Goal: Task Accomplishment & Management: Complete application form

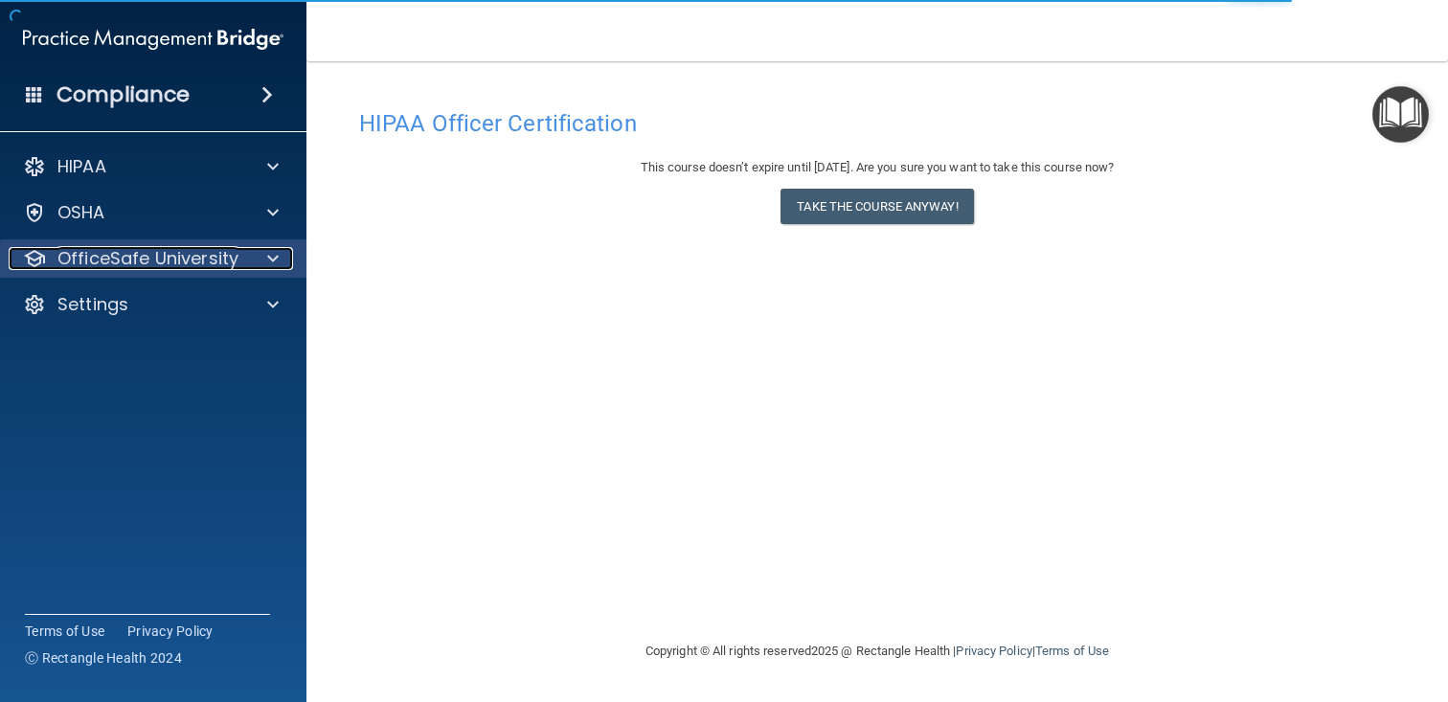
click at [271, 259] on span at bounding box center [272, 258] width 11 height 23
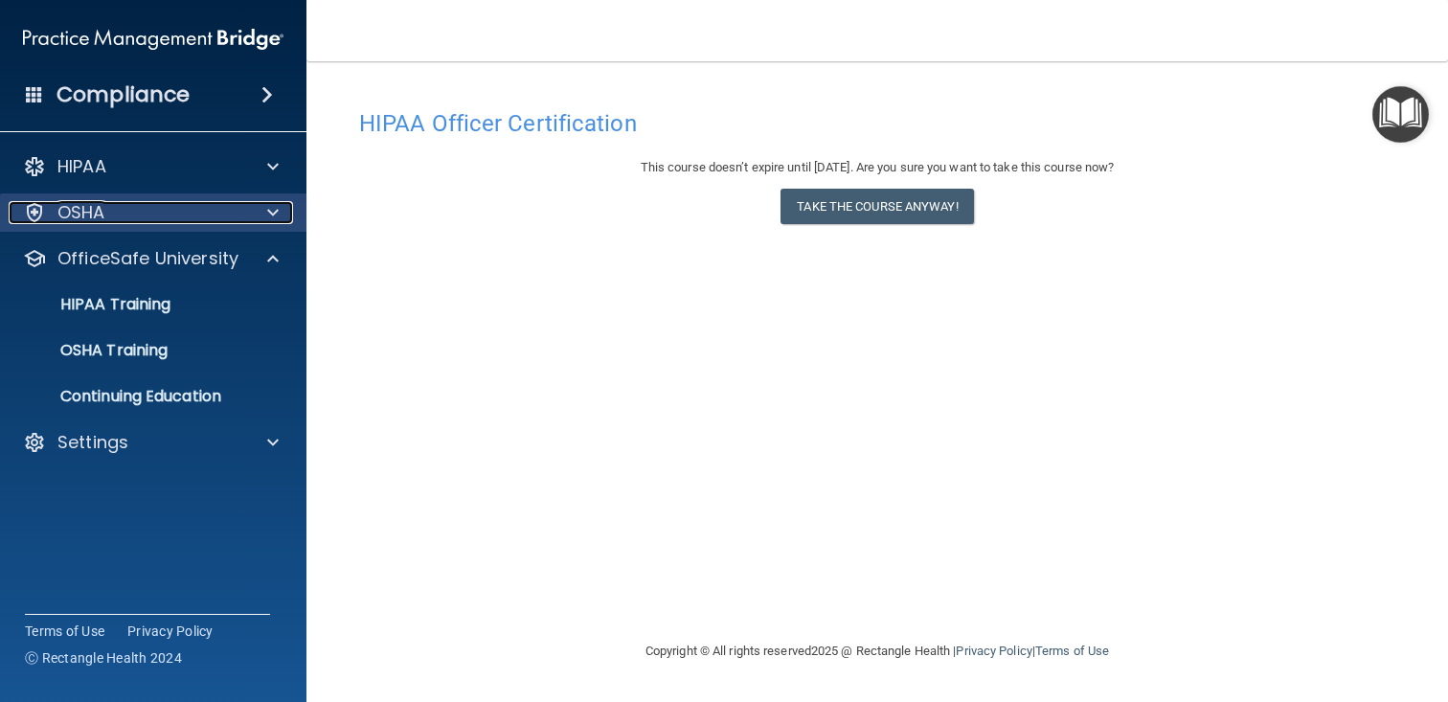
click at [197, 211] on div "OSHA" at bounding box center [127, 212] width 237 height 23
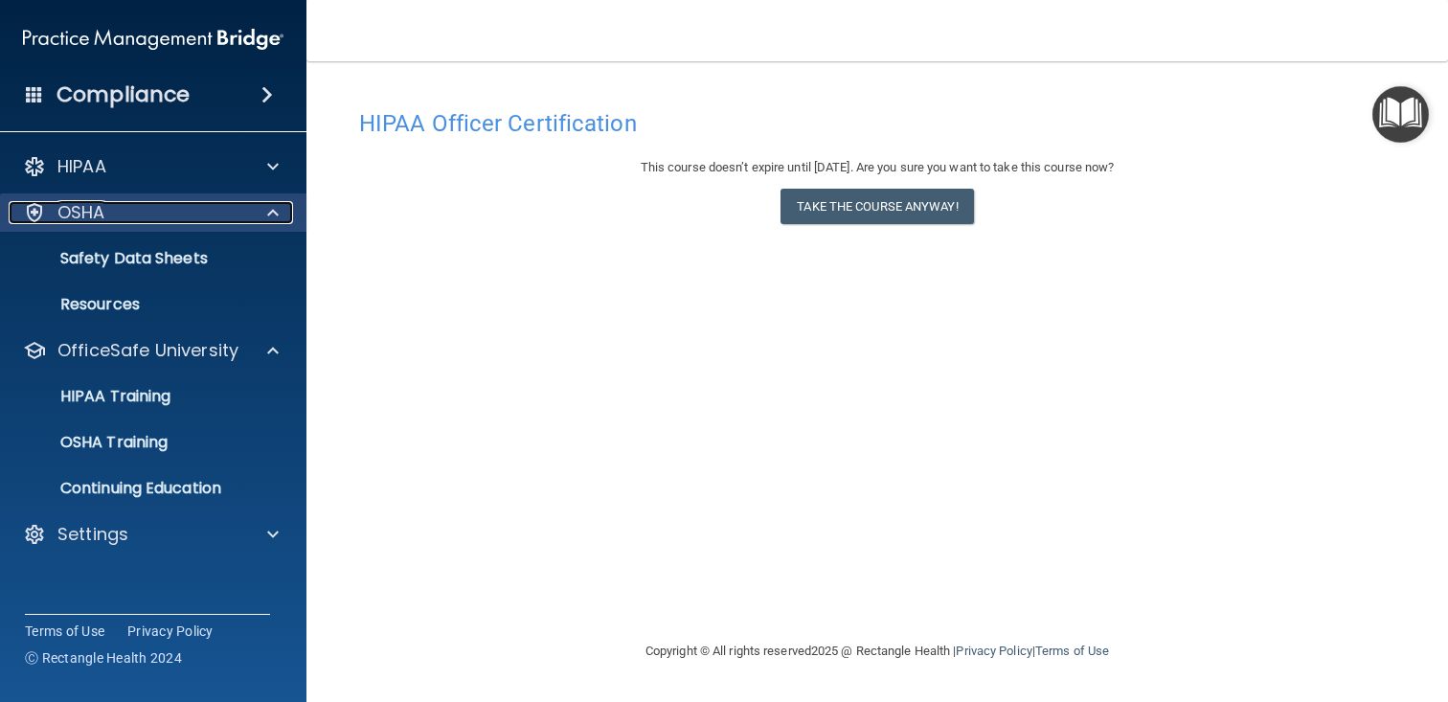
click at [66, 219] on p "OSHA" at bounding box center [81, 212] width 48 height 23
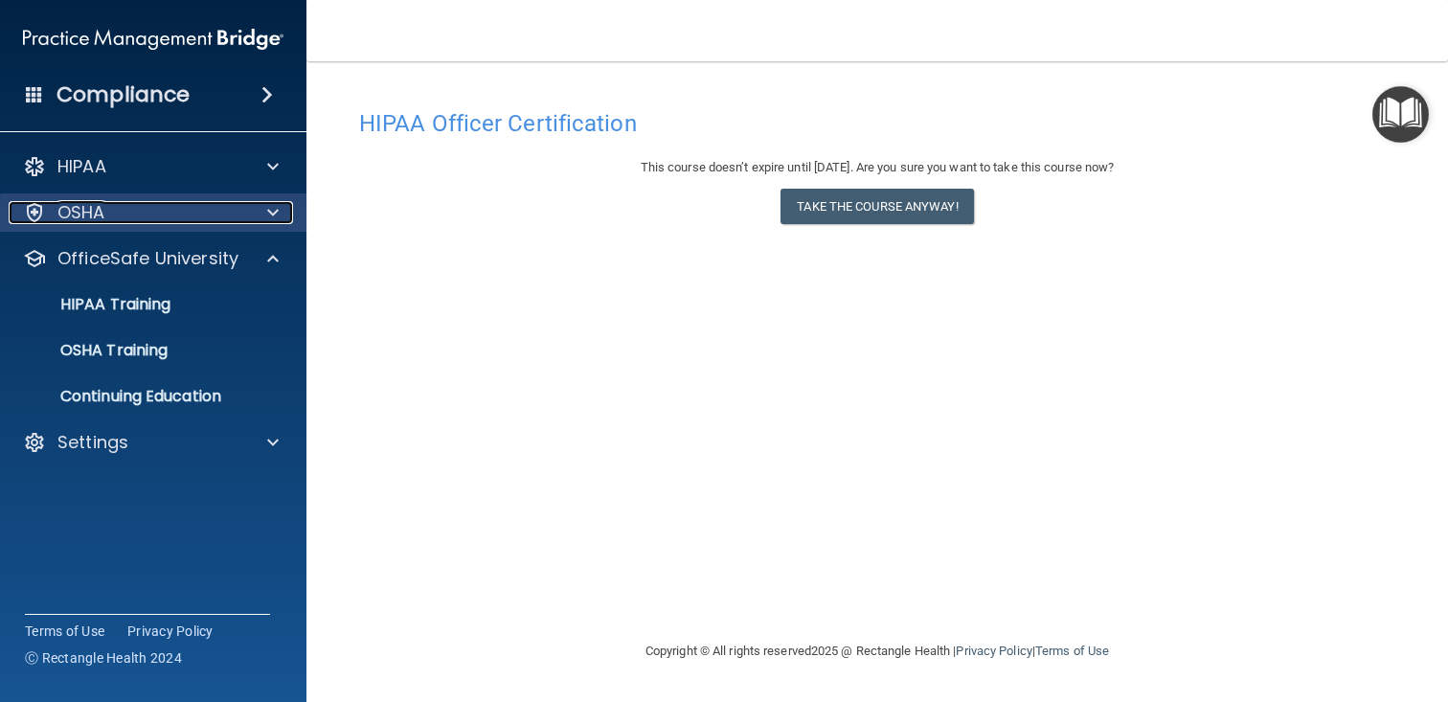
click at [73, 212] on p "OSHA" at bounding box center [81, 212] width 48 height 23
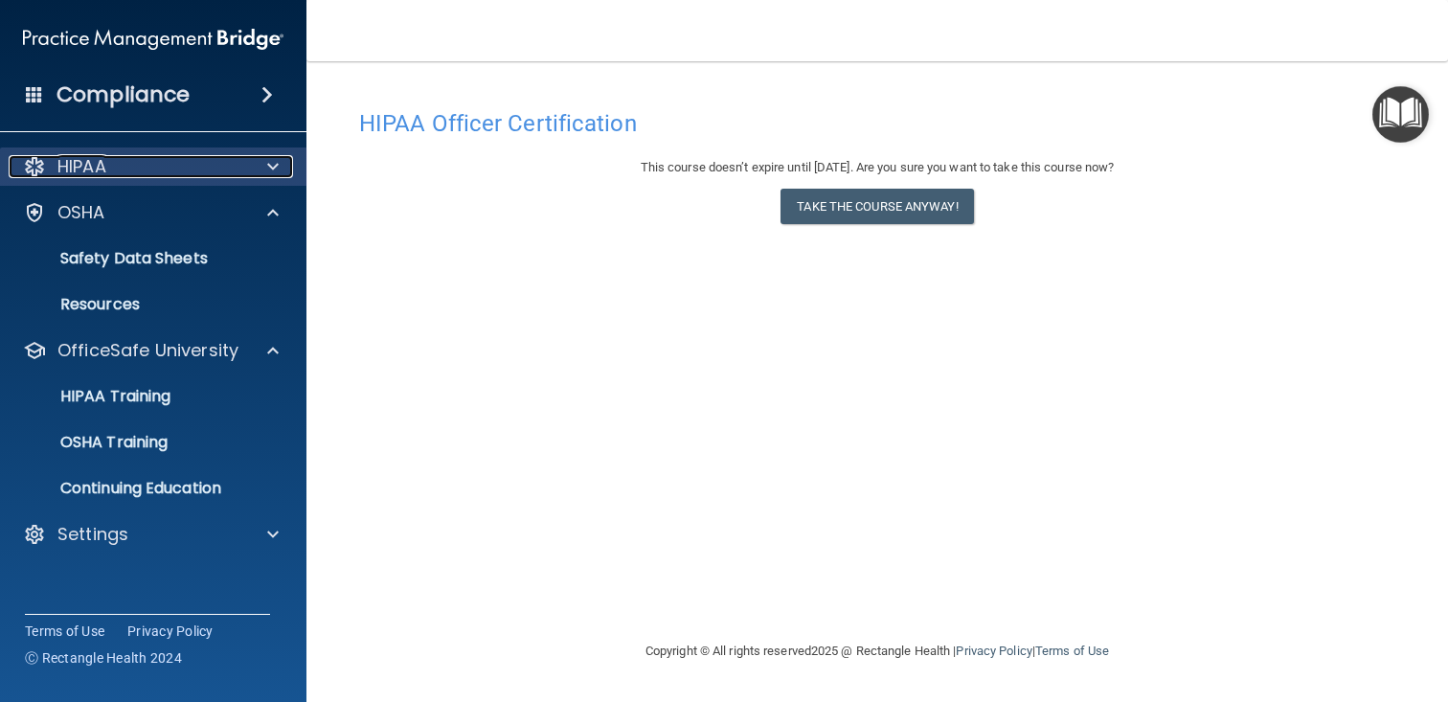
click at [89, 178] on p "HIPAA" at bounding box center [81, 166] width 49 height 23
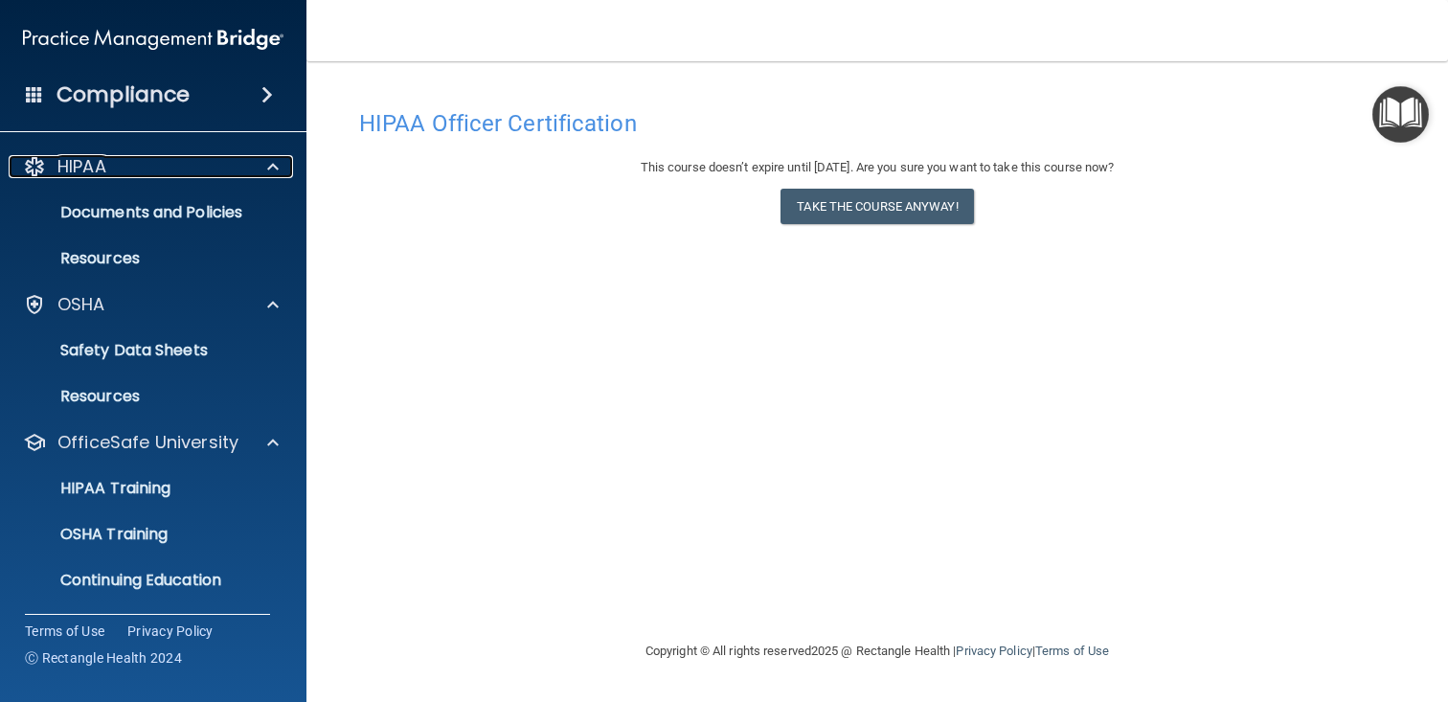
scroll to position [47, 0]
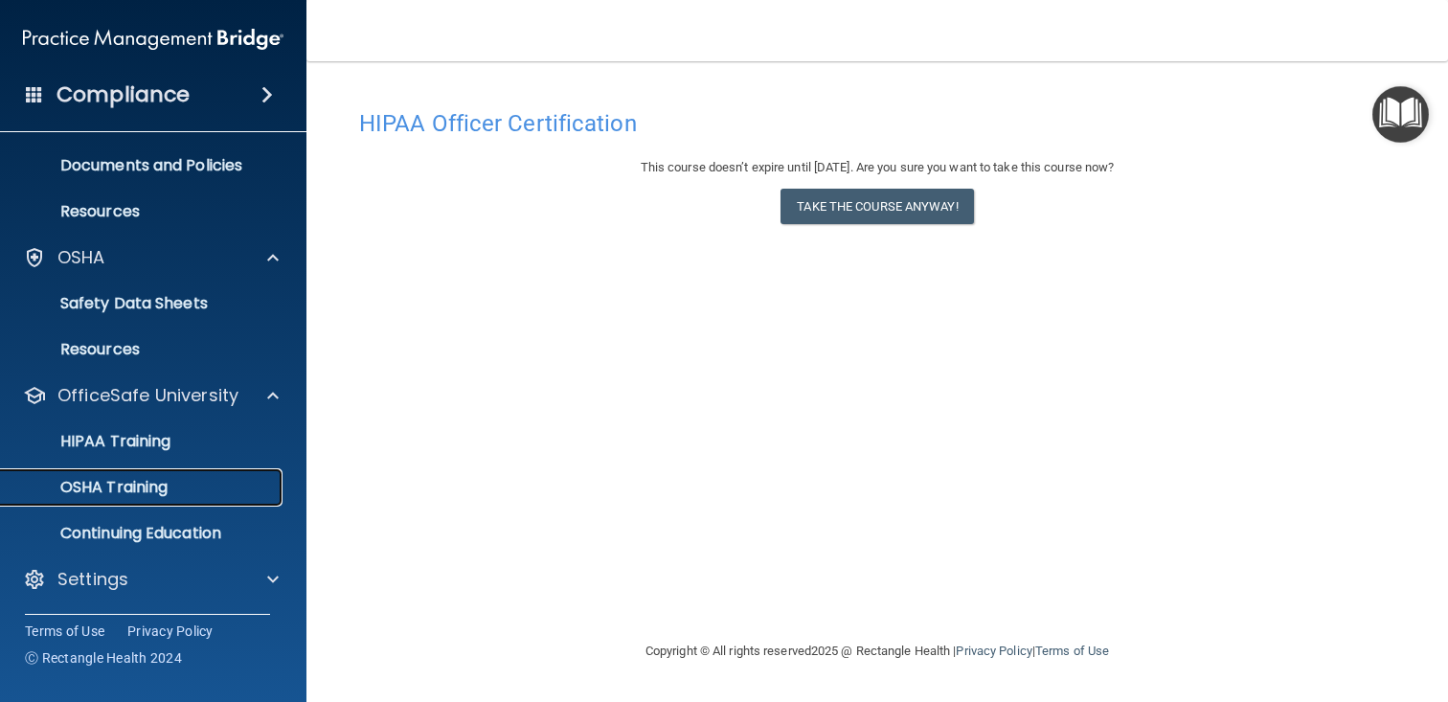
click at [113, 487] on p "OSHA Training" at bounding box center [89, 487] width 155 height 19
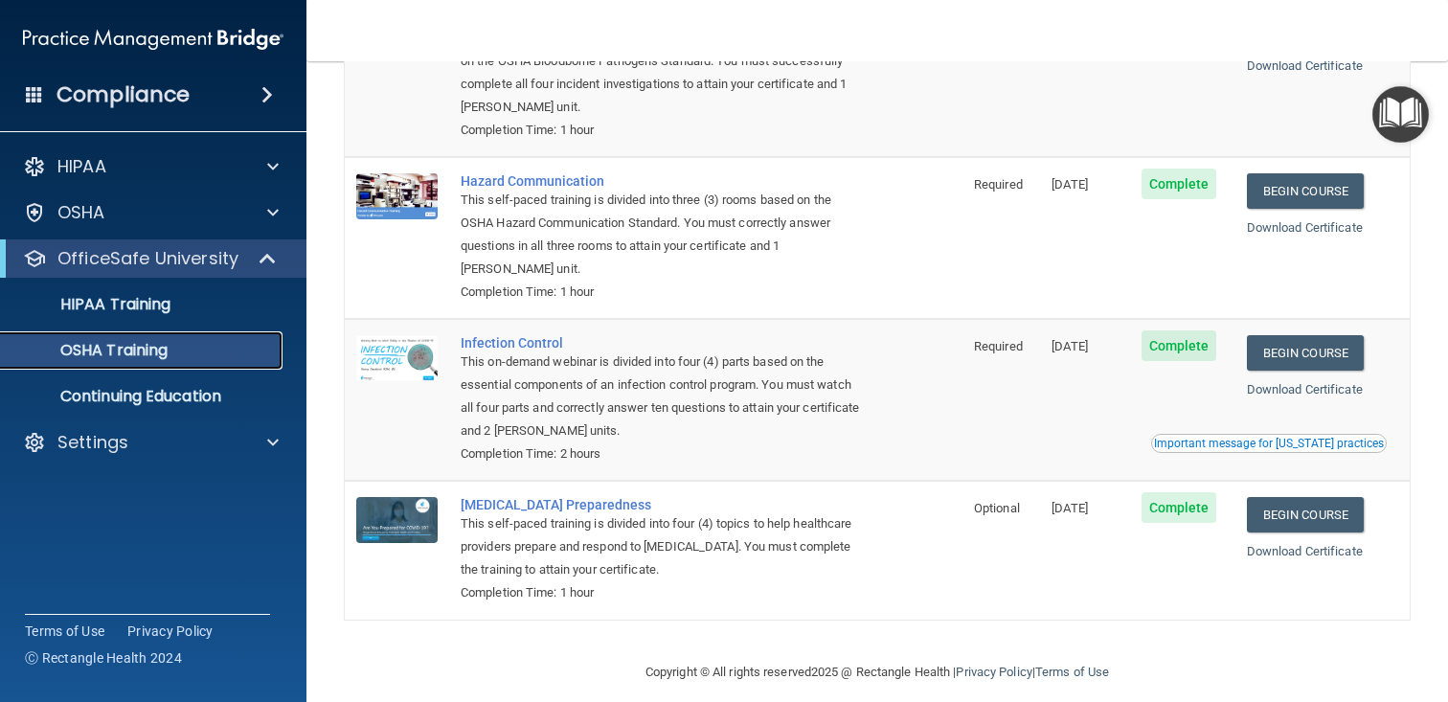
scroll to position [237, 0]
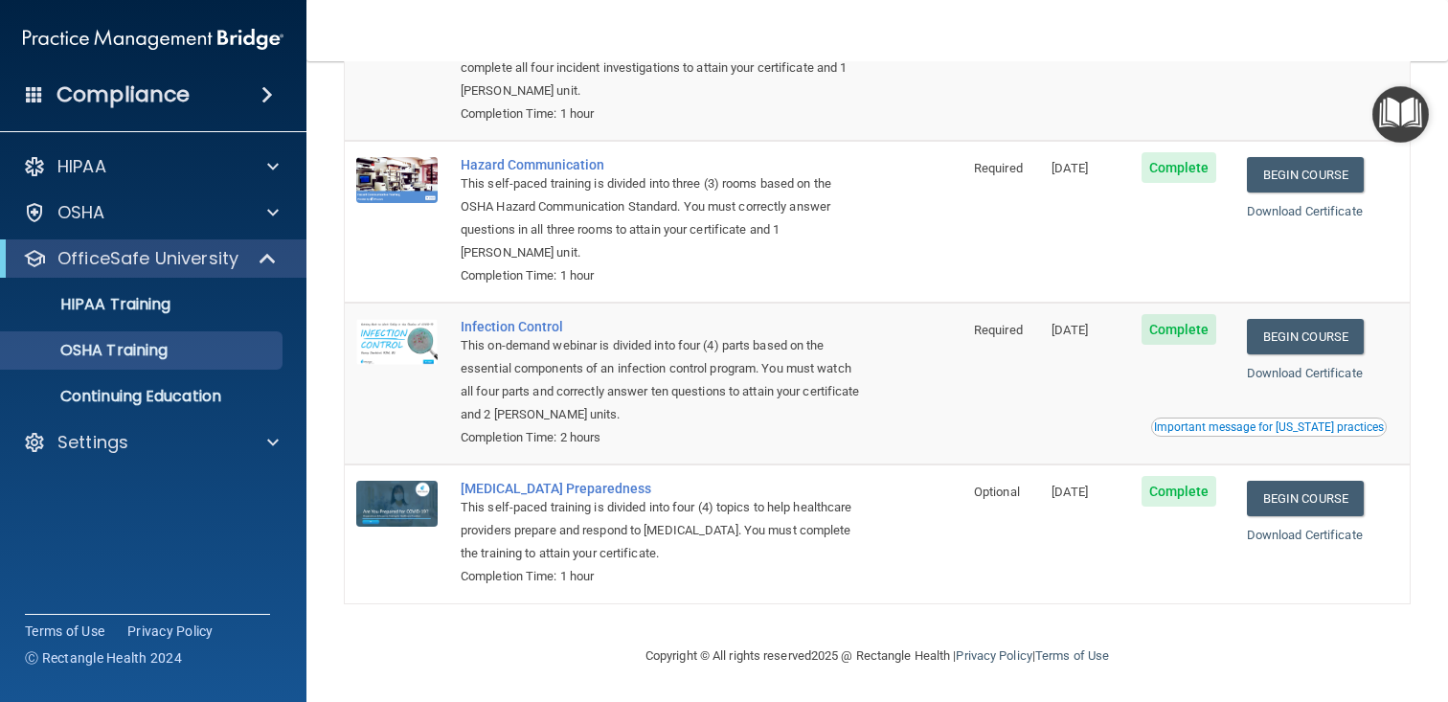
click at [270, 89] on span at bounding box center [266, 94] width 11 height 23
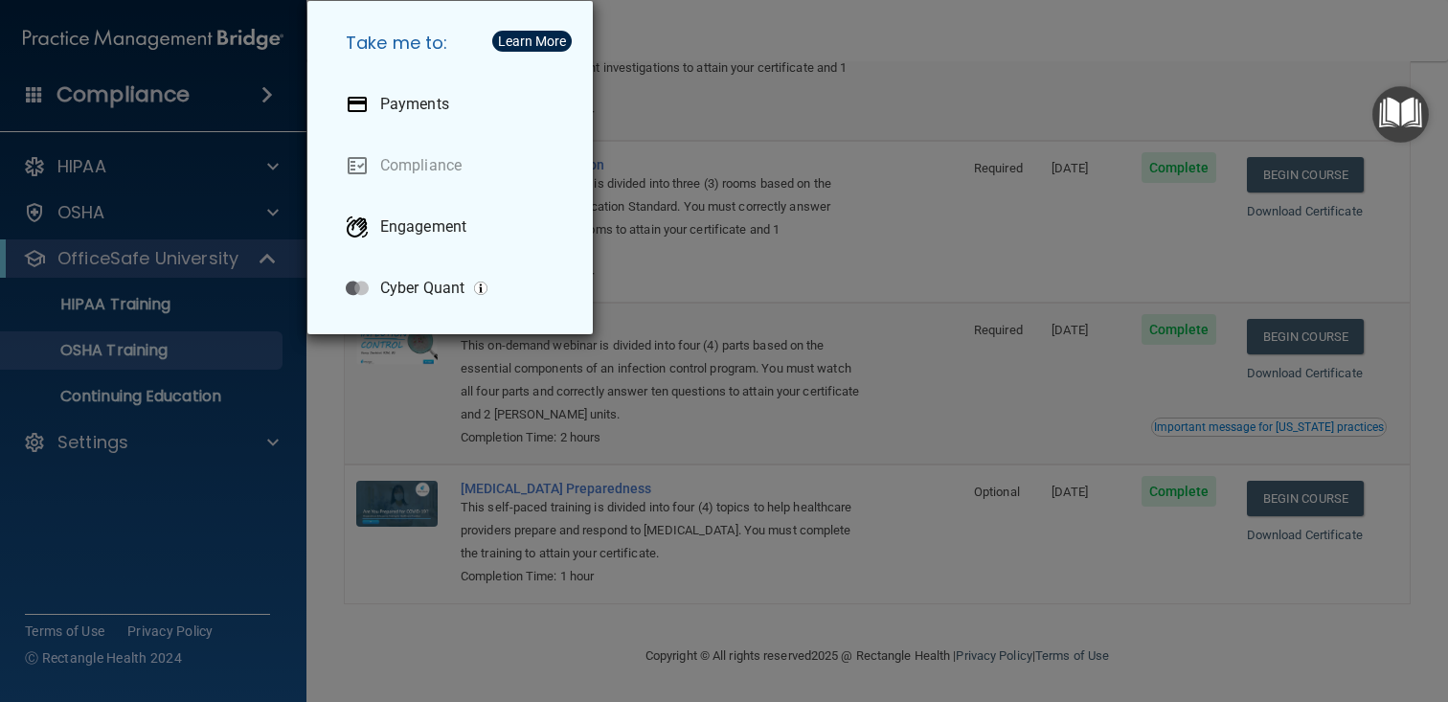
click at [426, 407] on div "Take me to: Payments Compliance Engagement Cyber Quant" at bounding box center [724, 351] width 1448 height 702
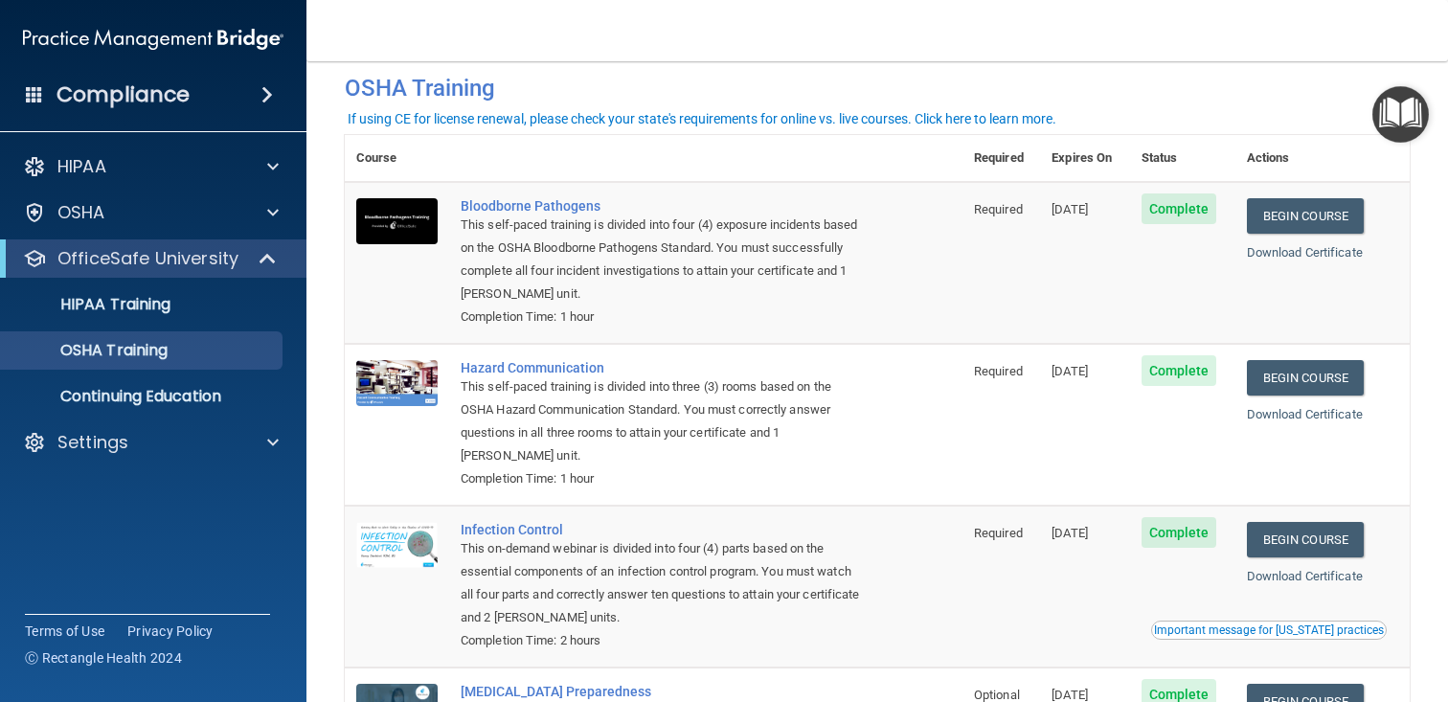
scroll to position [0, 0]
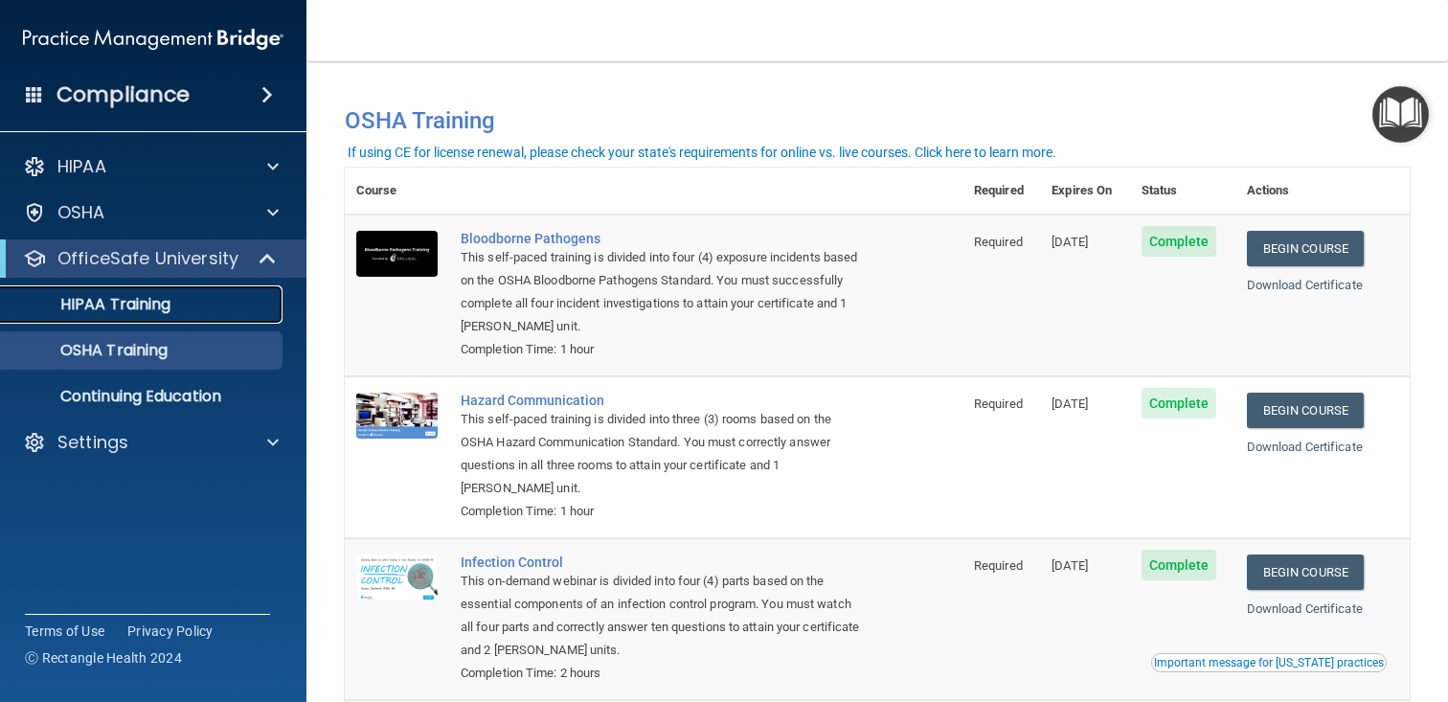
click at [152, 304] on p "HIPAA Training" at bounding box center [91, 304] width 158 height 19
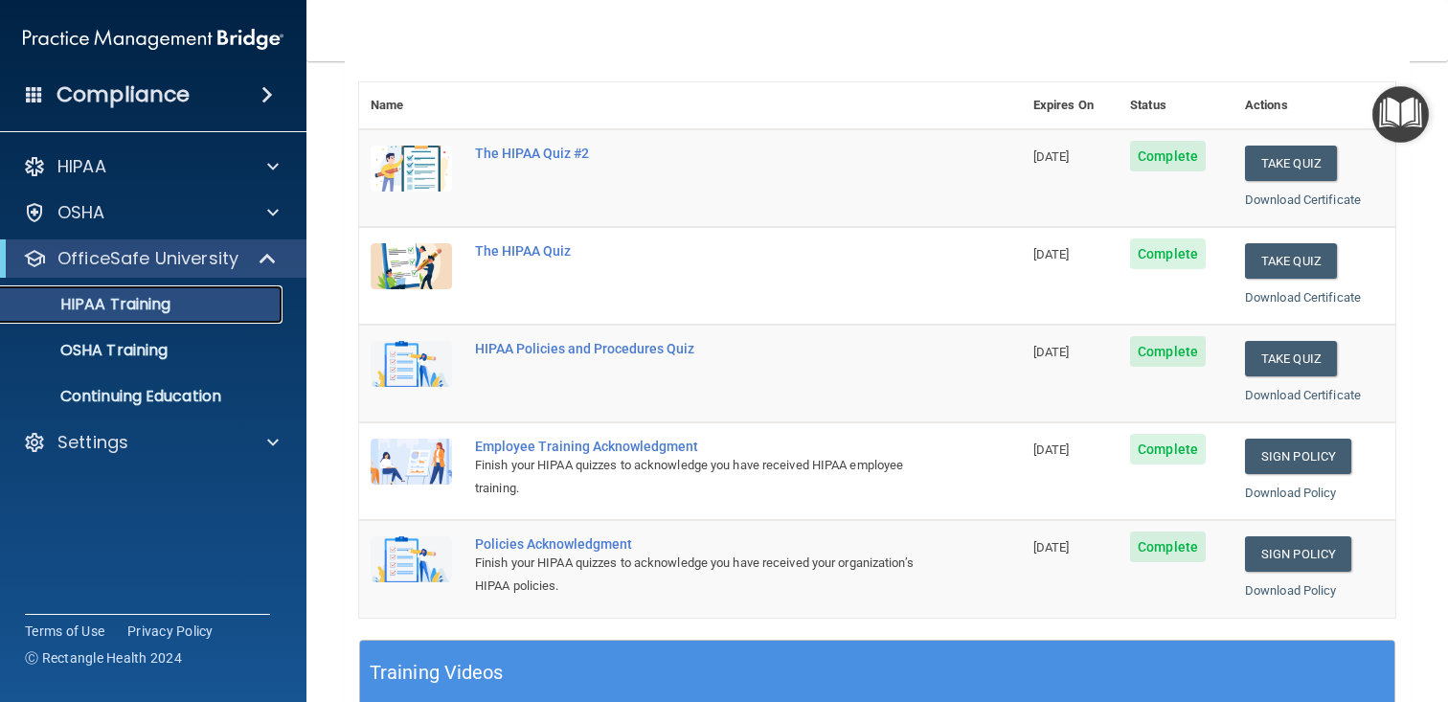
scroll to position [210, 0]
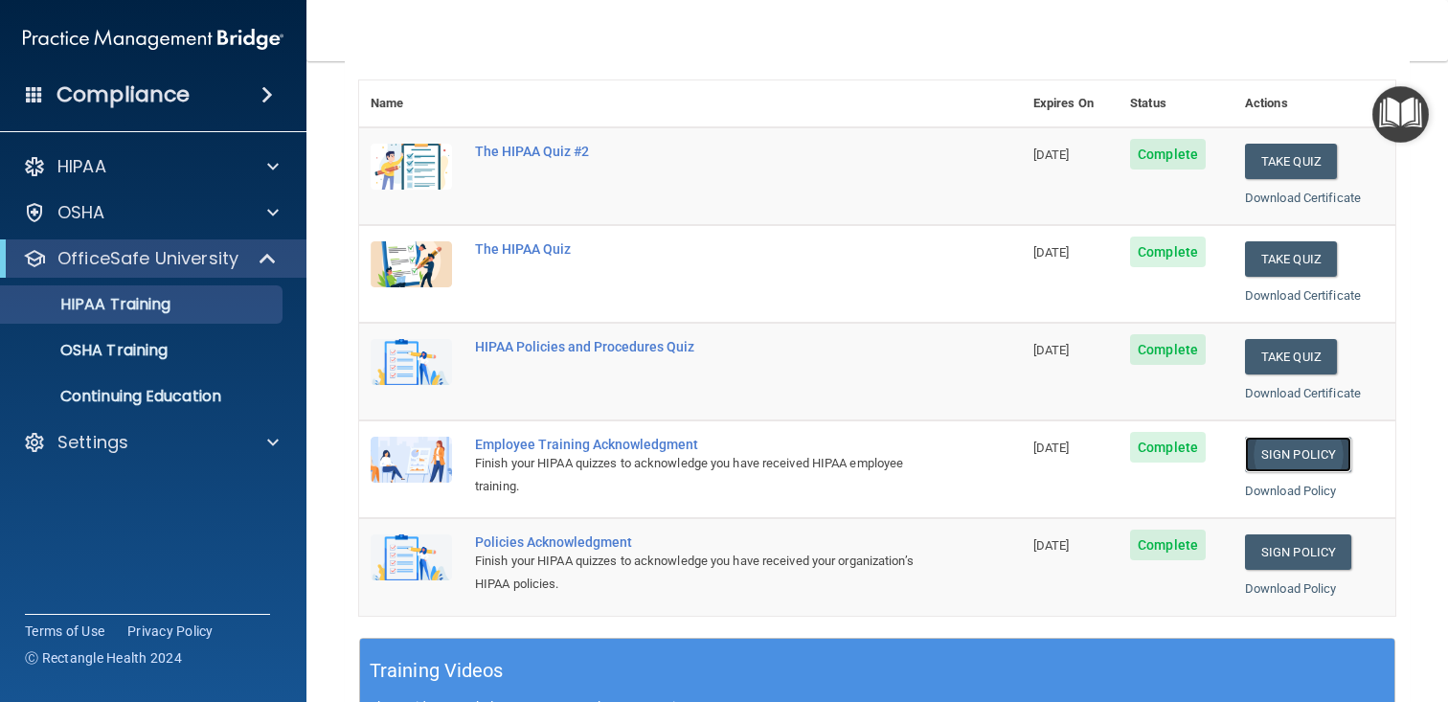
click at [1289, 458] on link "Sign Policy" at bounding box center [1298, 454] width 106 height 35
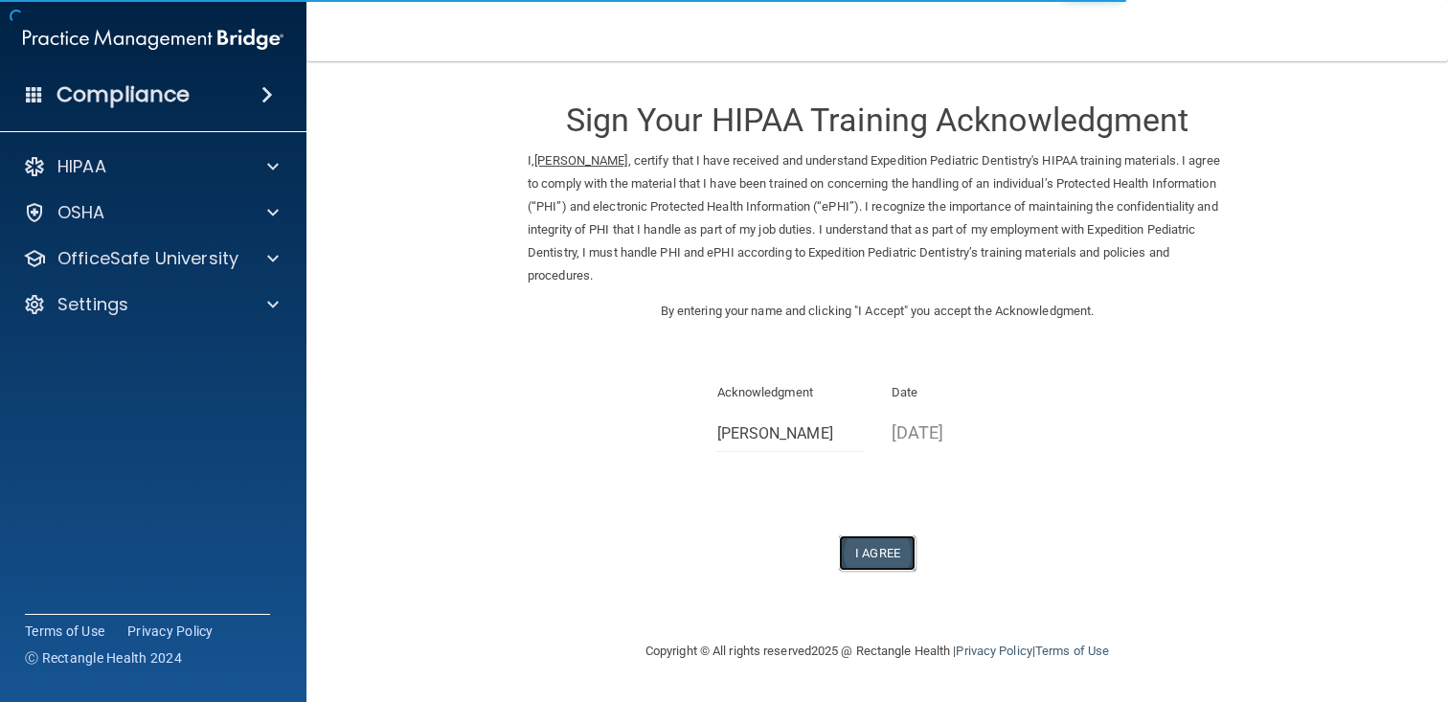
click at [876, 550] on button "I Agree" at bounding box center [877, 552] width 77 height 35
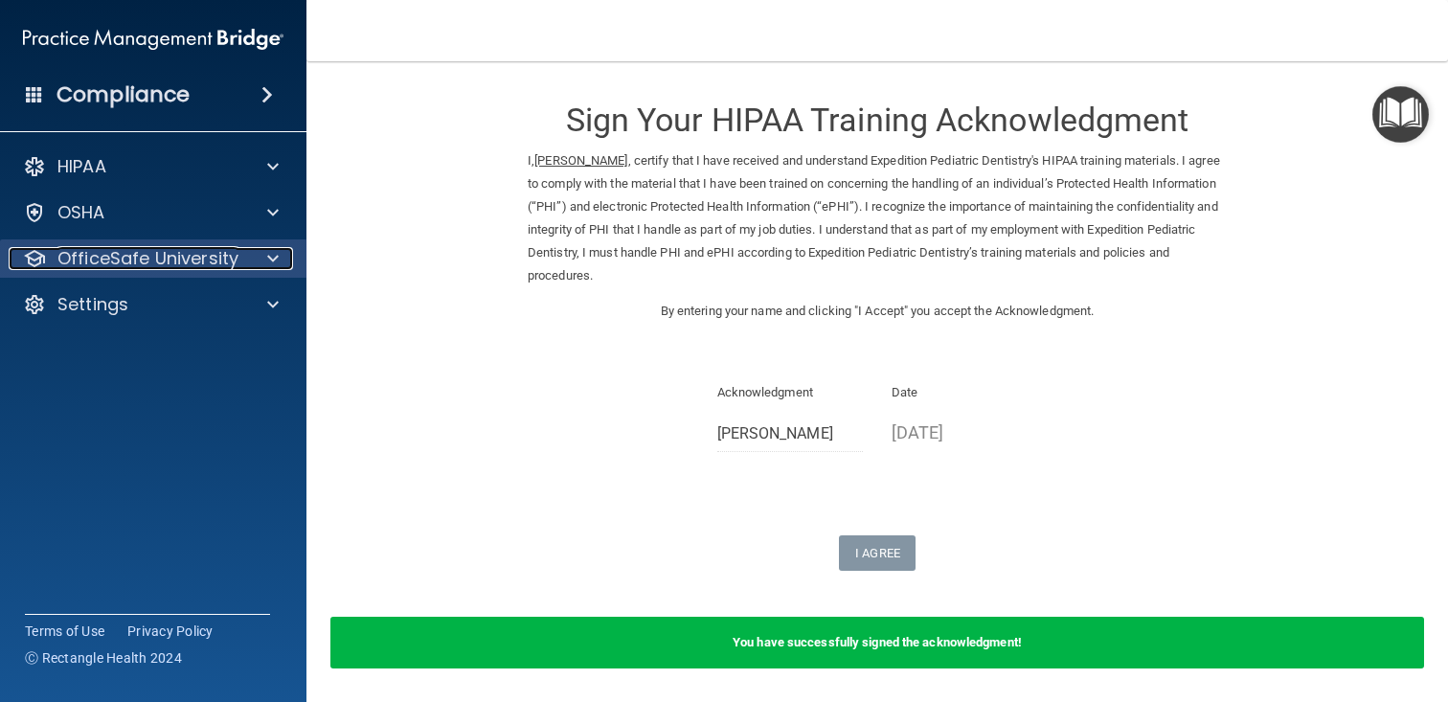
click at [173, 250] on p "OfficeSafe University" at bounding box center [147, 258] width 181 height 23
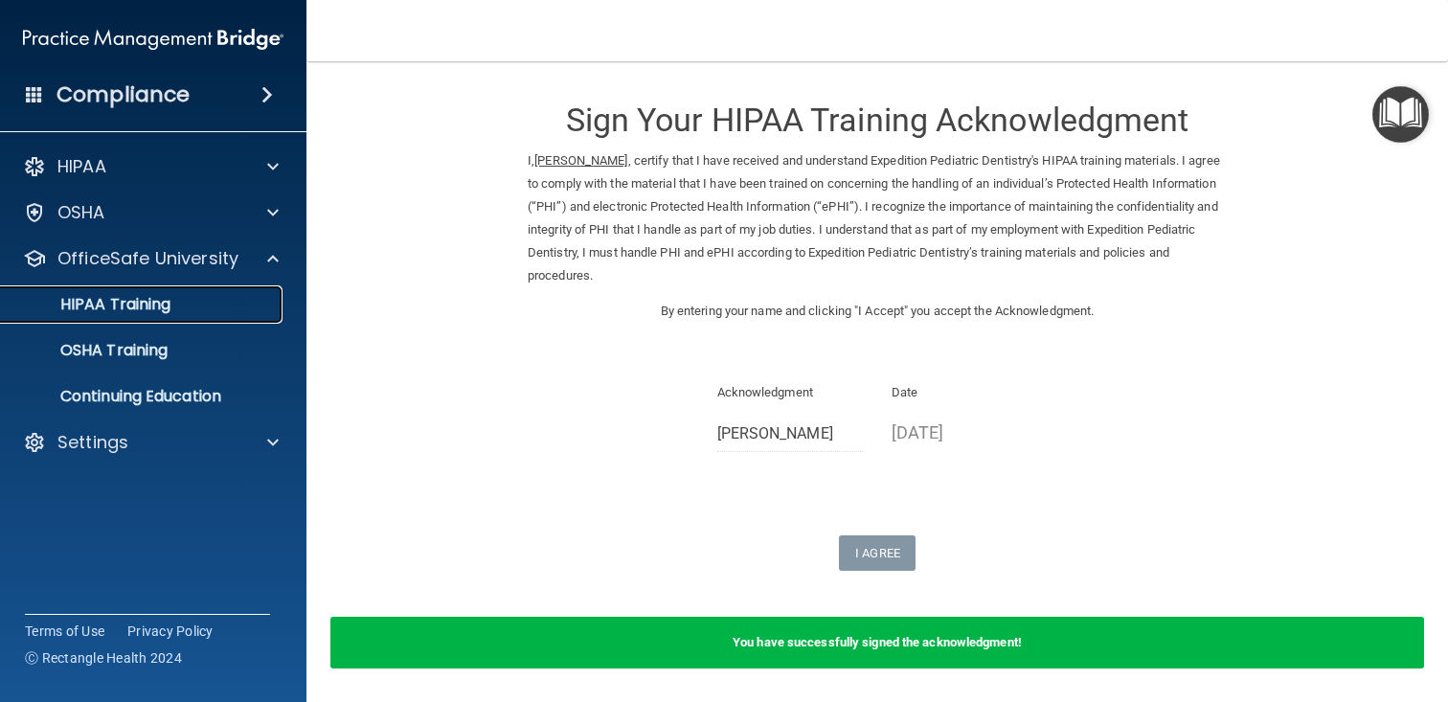
click at [153, 295] on p "HIPAA Training" at bounding box center [91, 304] width 158 height 19
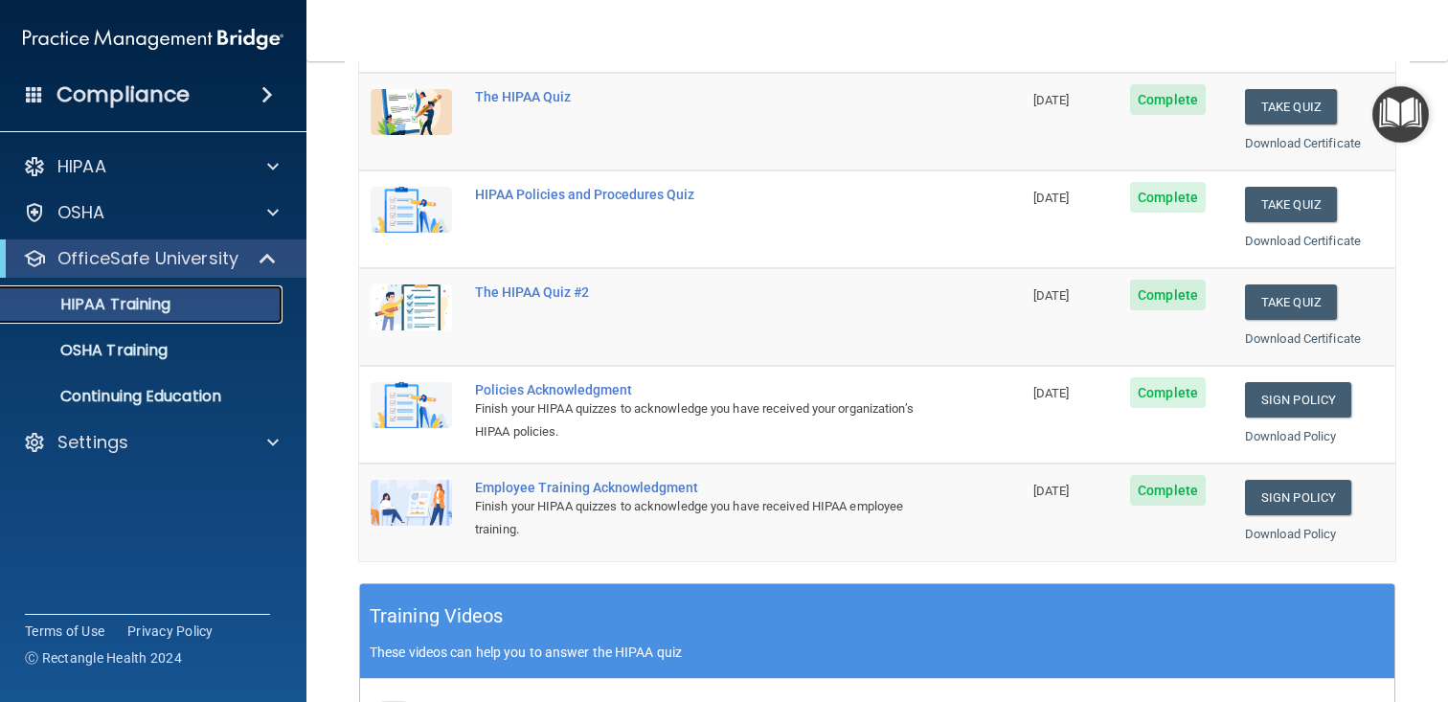
scroll to position [263, 0]
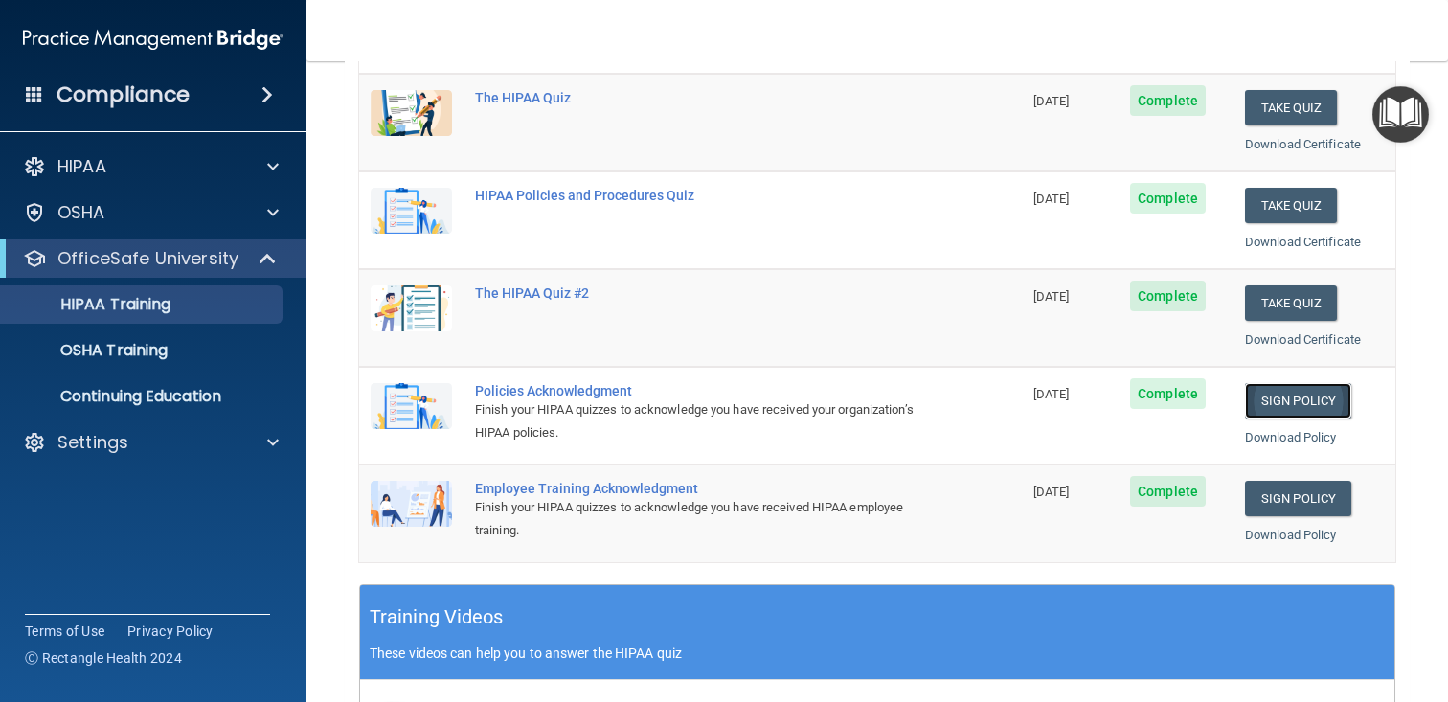
click at [1296, 396] on link "Sign Policy" at bounding box center [1298, 400] width 106 height 35
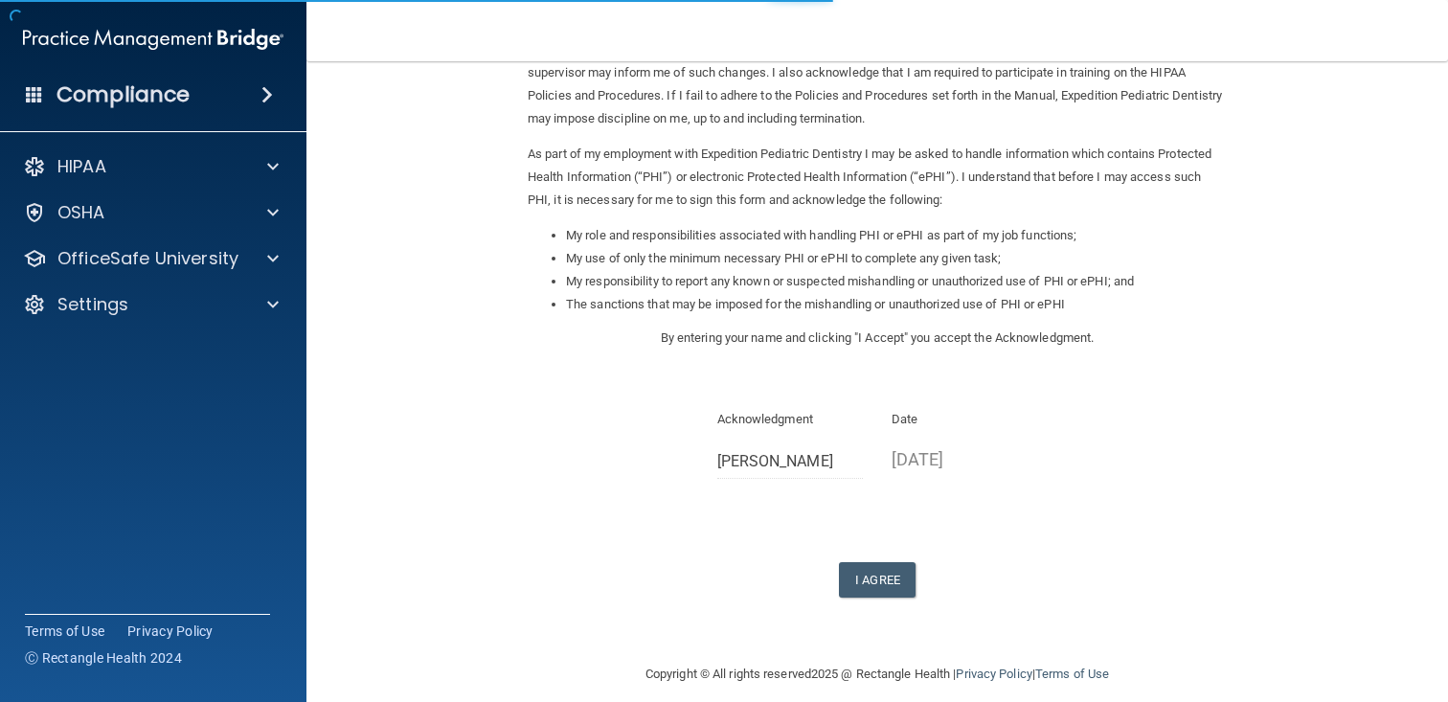
scroll to position [175, 0]
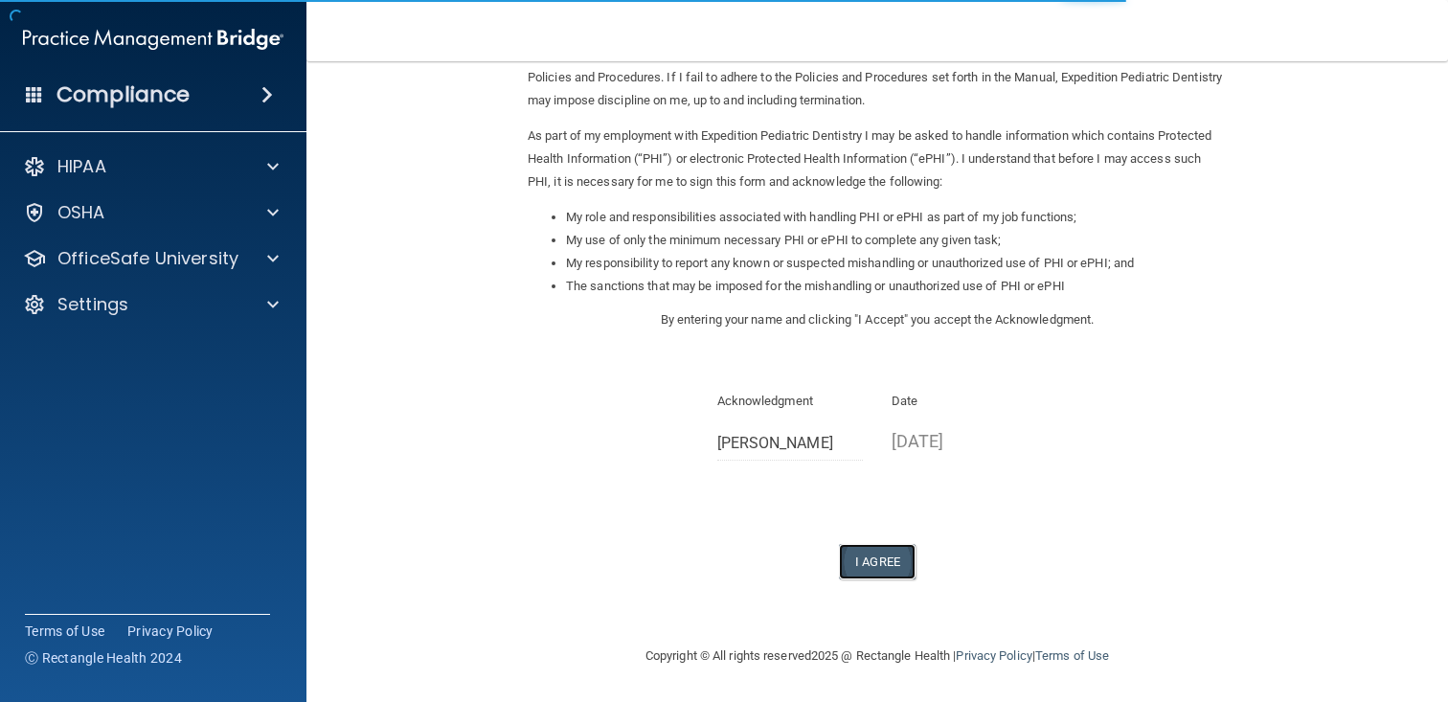
click at [868, 559] on button "I Agree" at bounding box center [877, 561] width 77 height 35
